Goal: Book appointment/travel/reservation

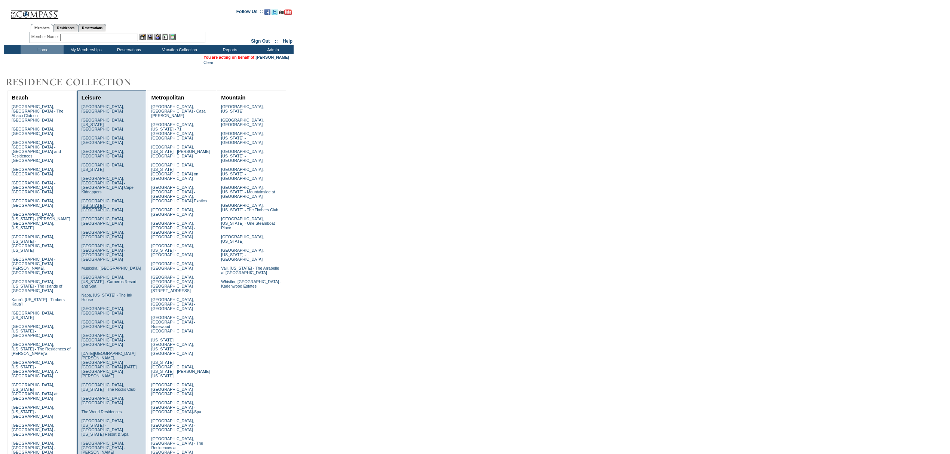
click at [103, 199] on link "[GEOGRAPHIC_DATA], [US_STATE] - [GEOGRAPHIC_DATA]" at bounding box center [103, 205] width 43 height 13
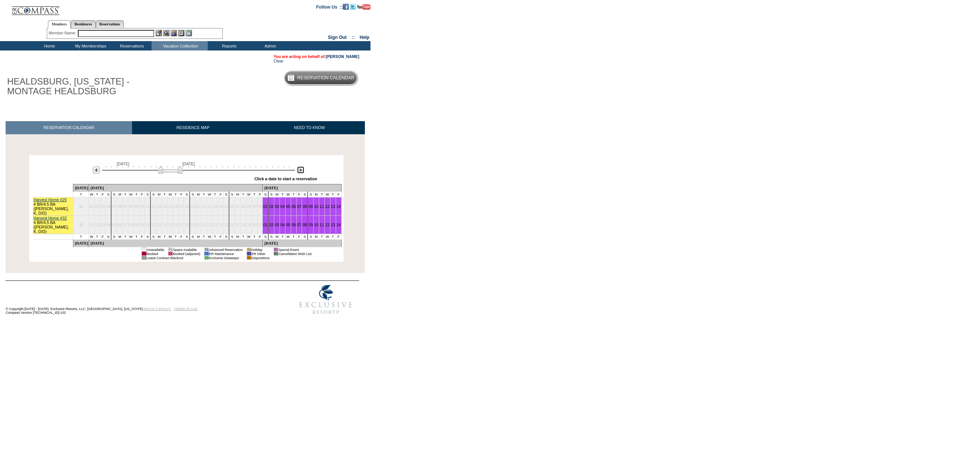
click at [300, 168] on img at bounding box center [300, 169] width 7 height 7
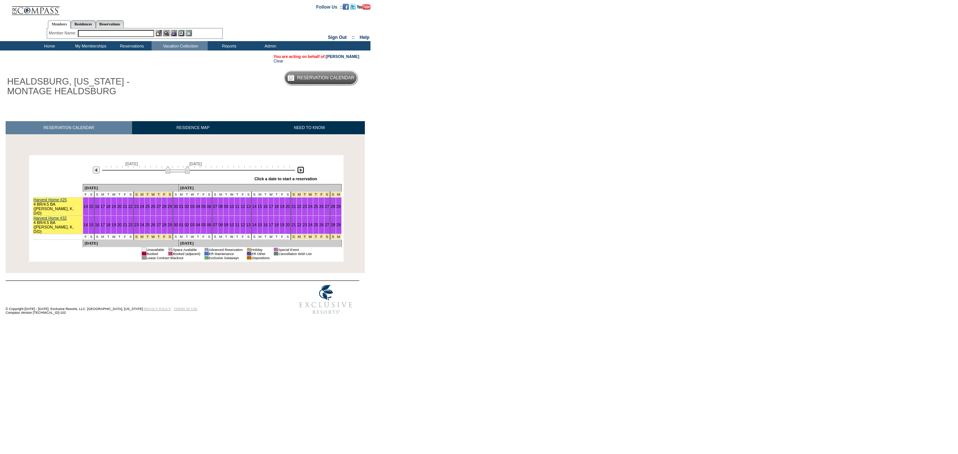
click at [300, 168] on img at bounding box center [300, 169] width 7 height 7
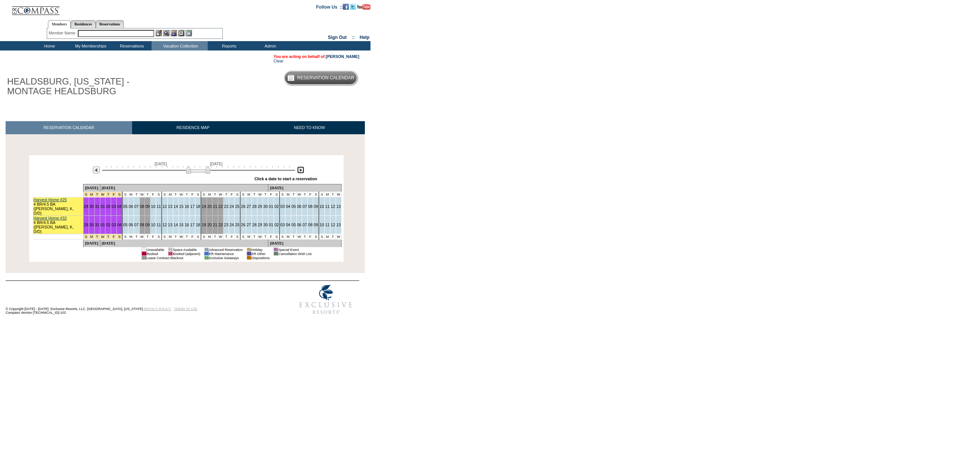
click at [300, 169] on img at bounding box center [300, 169] width 7 height 7
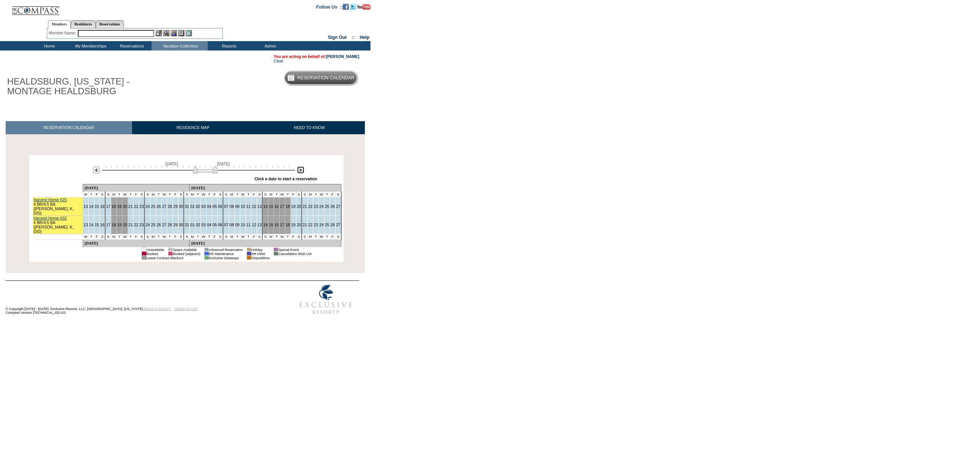
click at [300, 169] on img at bounding box center [300, 169] width 7 height 7
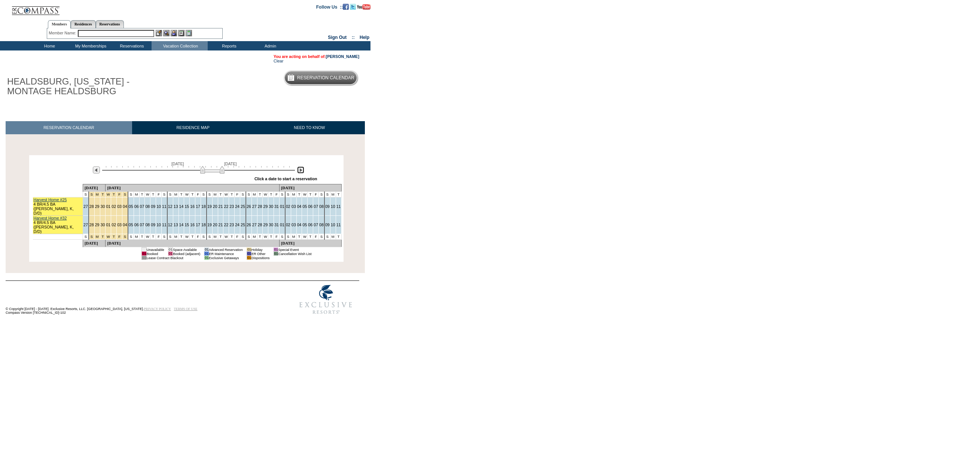
click at [299, 170] on img at bounding box center [300, 169] width 7 height 7
click at [99, 174] on img at bounding box center [96, 169] width 7 height 7
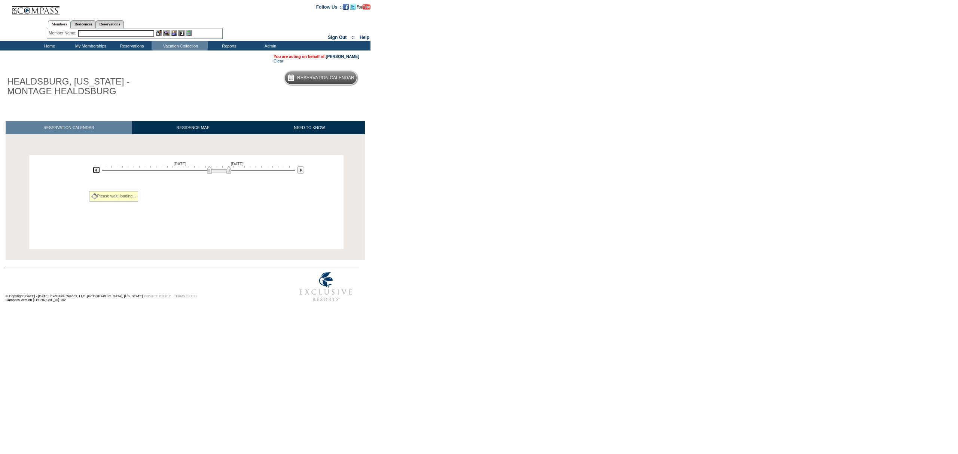
click at [99, 174] on img at bounding box center [96, 169] width 7 height 7
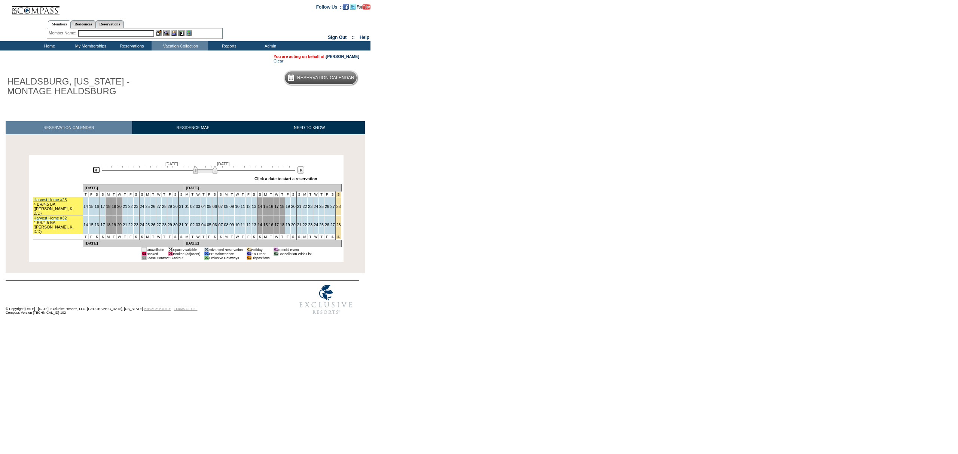
click at [99, 174] on img at bounding box center [96, 169] width 7 height 7
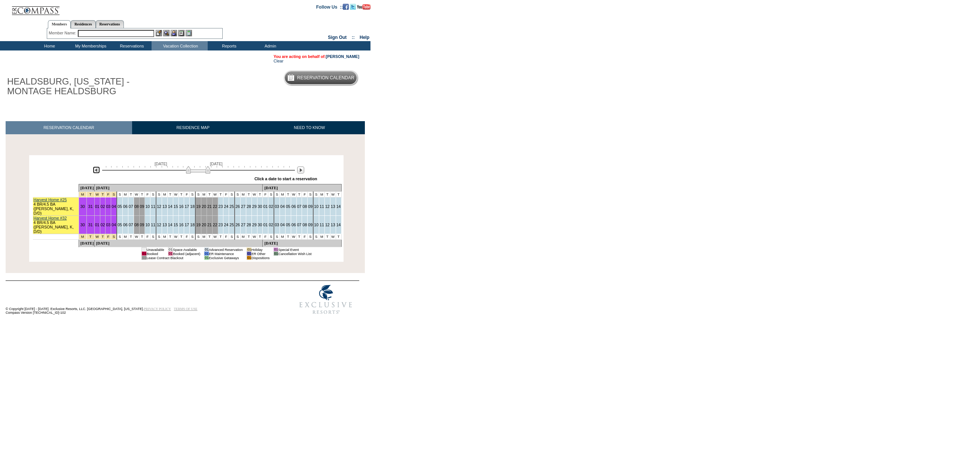
click at [99, 174] on img at bounding box center [96, 169] width 7 height 7
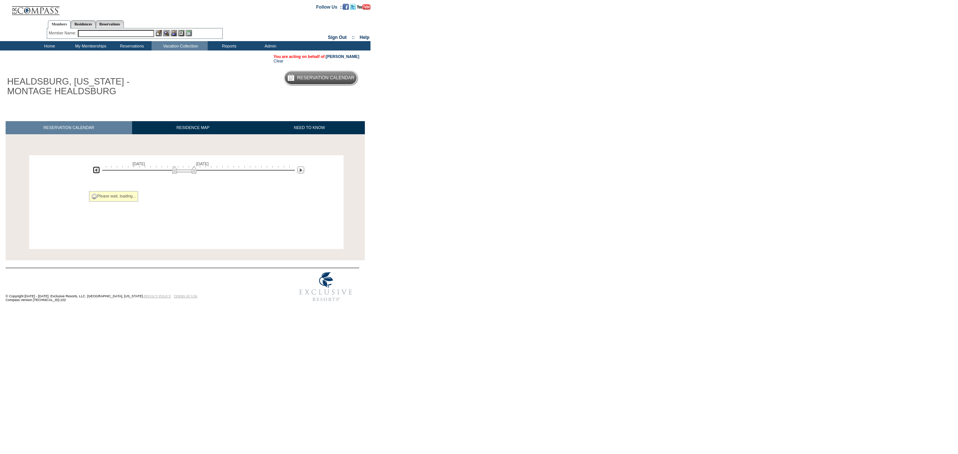
click at [99, 174] on img at bounding box center [96, 169] width 7 height 7
click at [101, 174] on div "[DATE] [DATE]" at bounding box center [197, 168] width 216 height 13
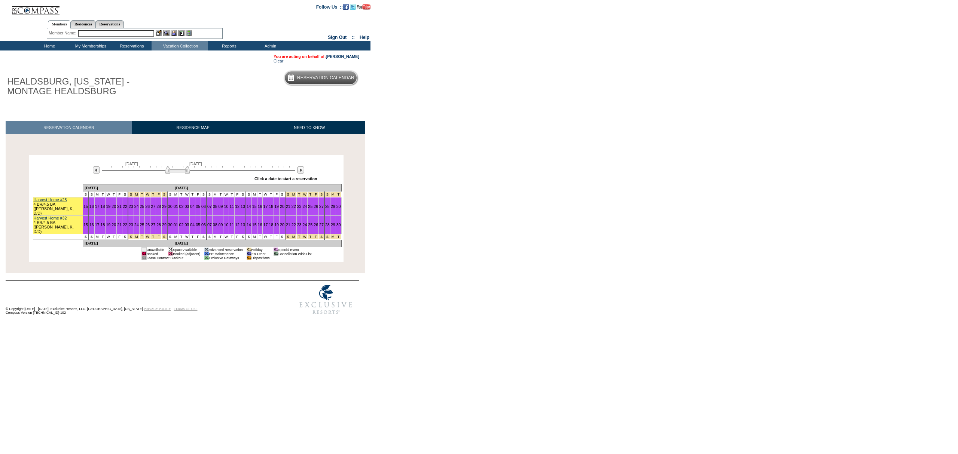
click at [50, 47] on td "Home" at bounding box center [48, 45] width 41 height 9
